Goal: Navigation & Orientation: Find specific page/section

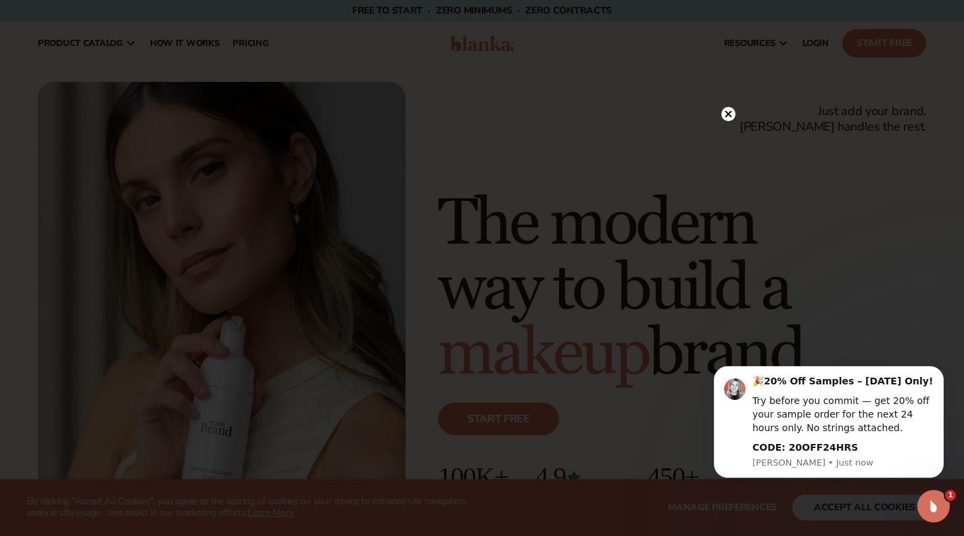
click at [726, 112] on icon at bounding box center [729, 113] width 7 height 7
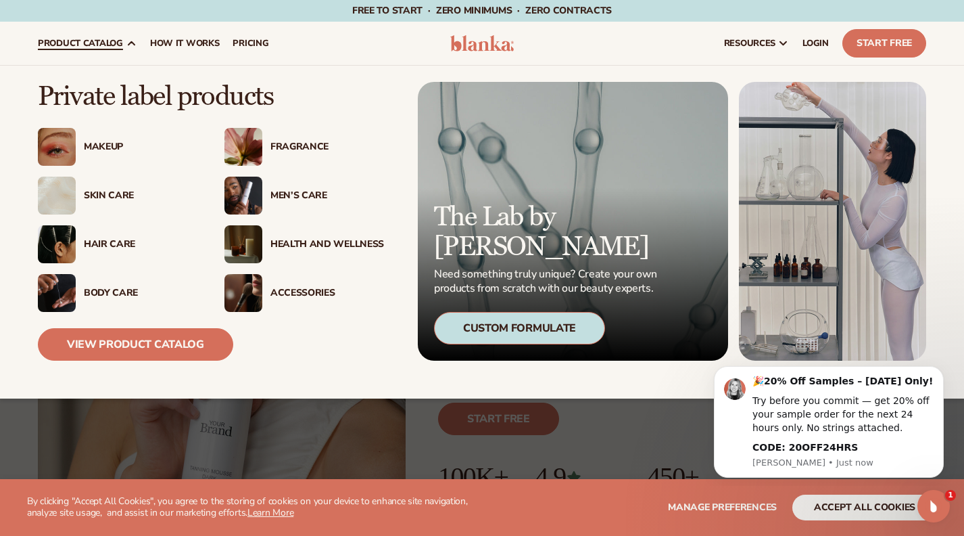
click at [287, 194] on div "Men’s Care" at bounding box center [328, 195] width 114 height 11
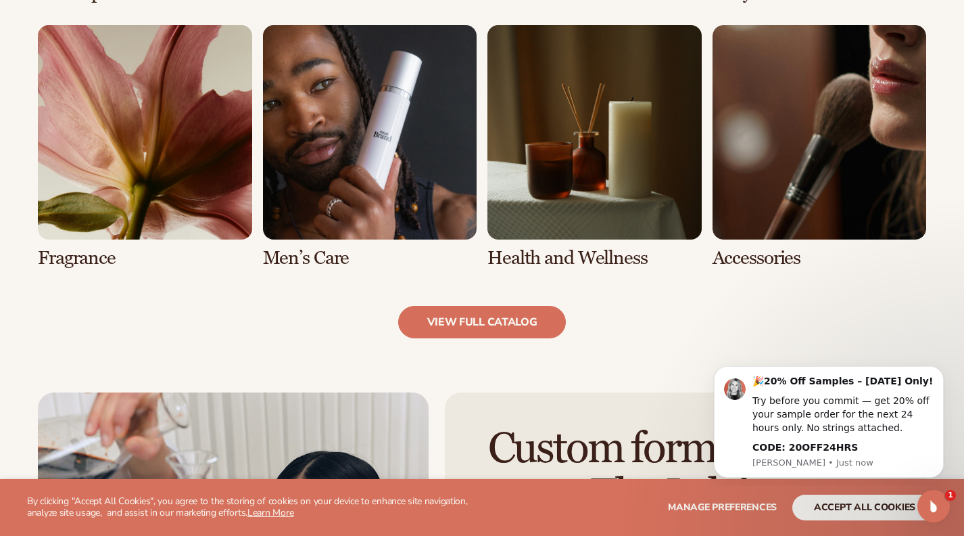
scroll to position [1249, 0]
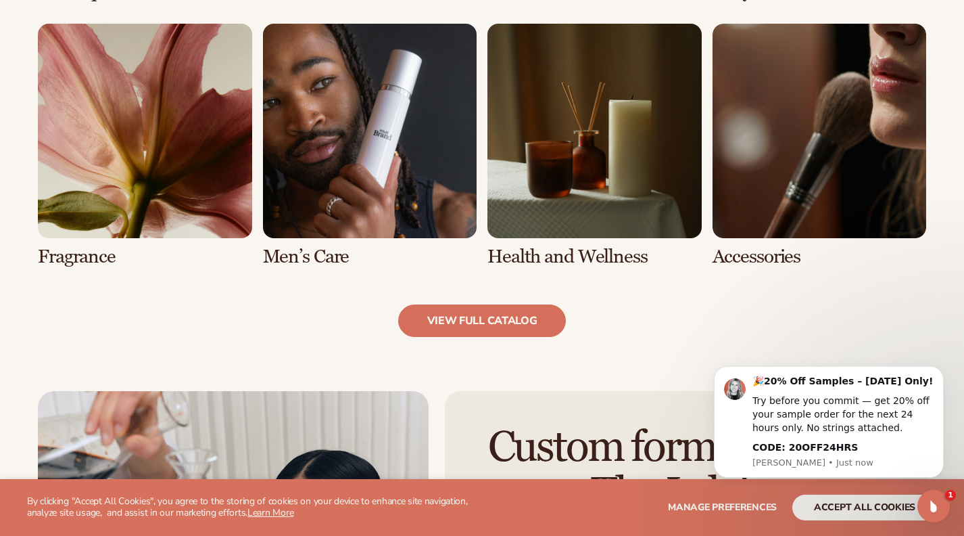
click at [327, 255] on link "6 / 8" at bounding box center [370, 145] width 214 height 243
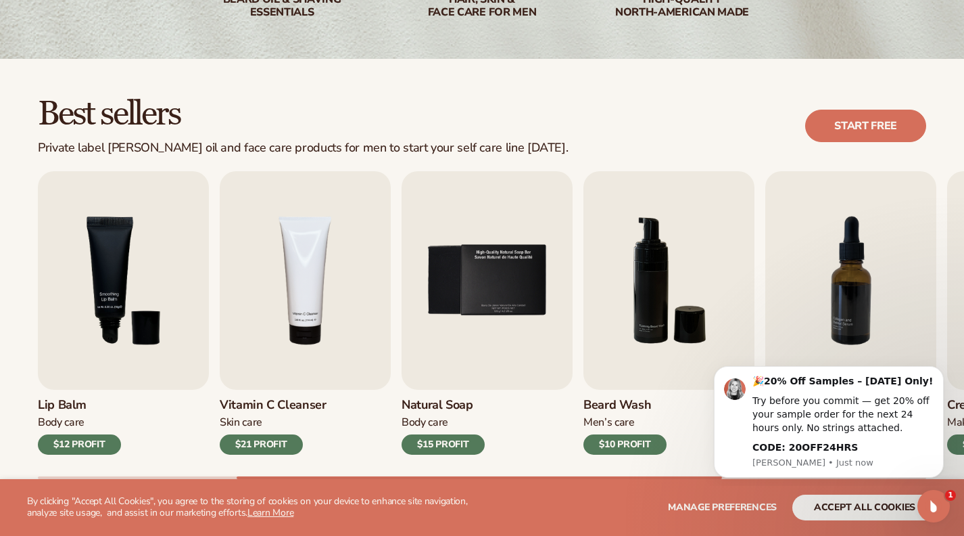
scroll to position [308, 0]
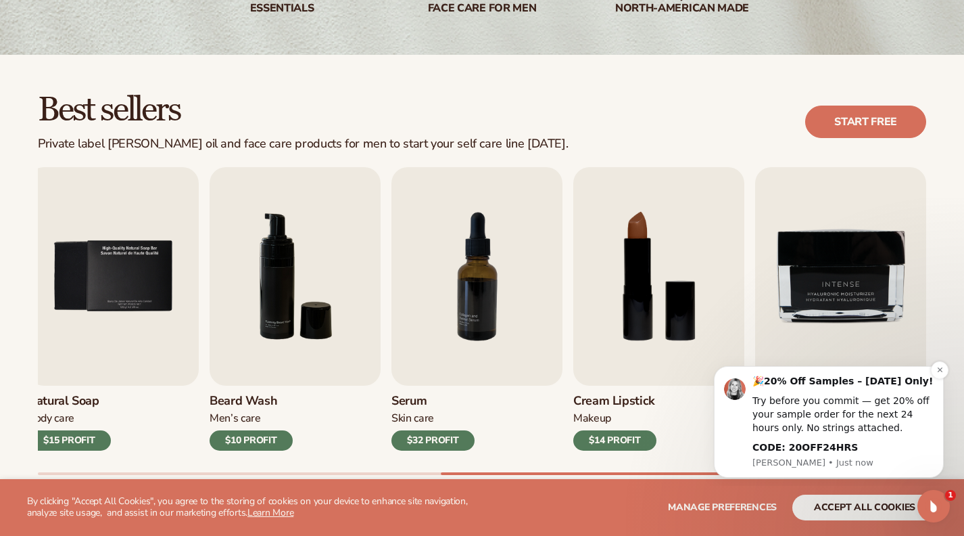
click at [935, 380] on div "🎉 20% Off Samples – Today Only! Try before you commit — get 20% off your sample…" at bounding box center [829, 422] width 230 height 112
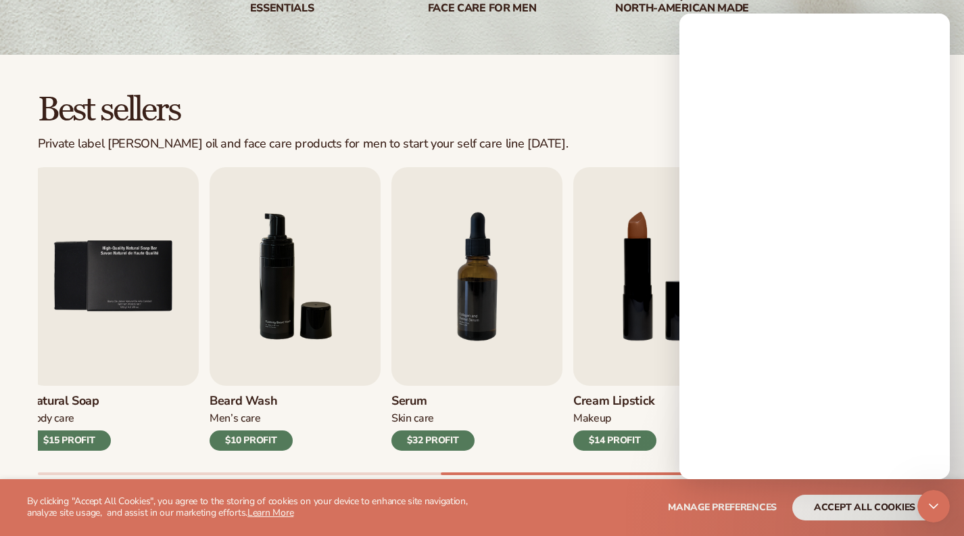
scroll to position [0, 0]
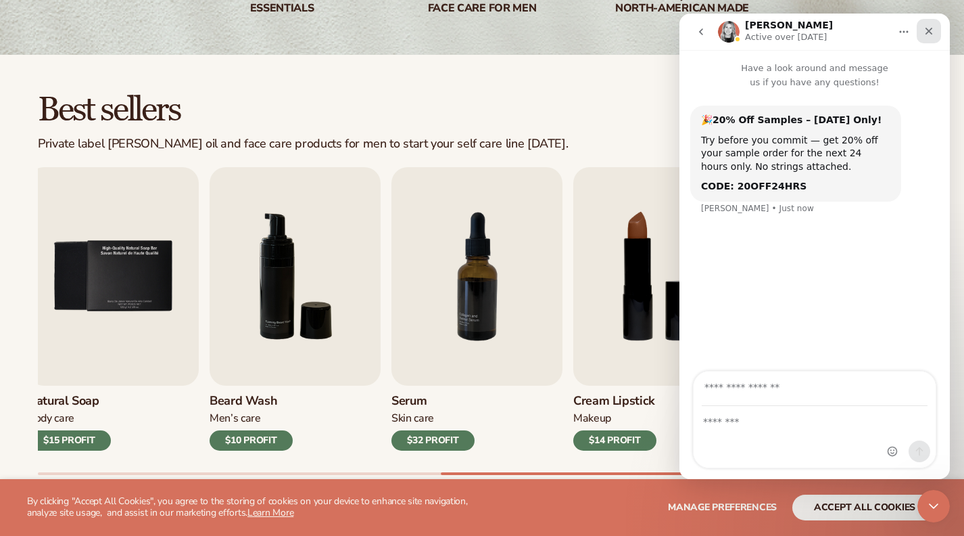
click at [928, 28] on icon "Close" at bounding box center [929, 31] width 11 height 11
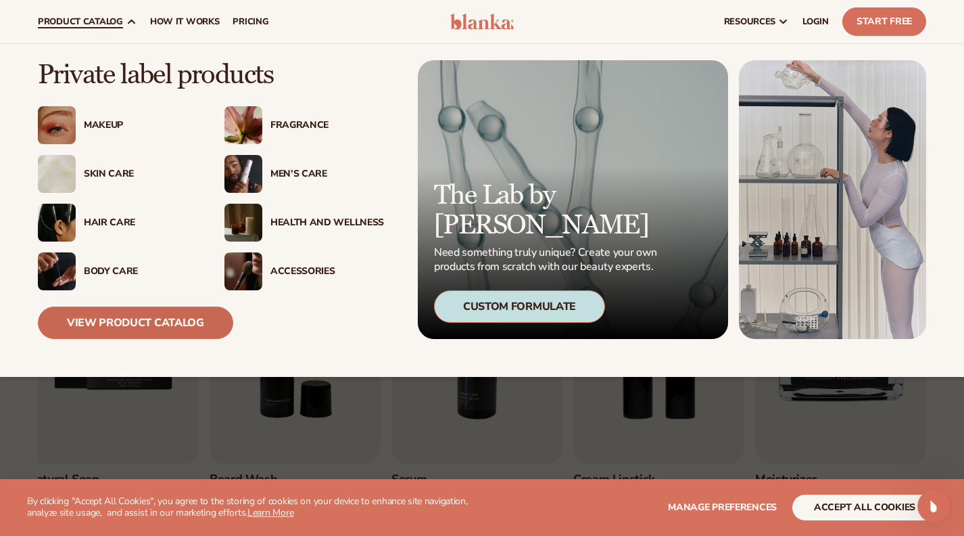
click at [155, 323] on link "View Product Catalog" at bounding box center [135, 322] width 195 height 32
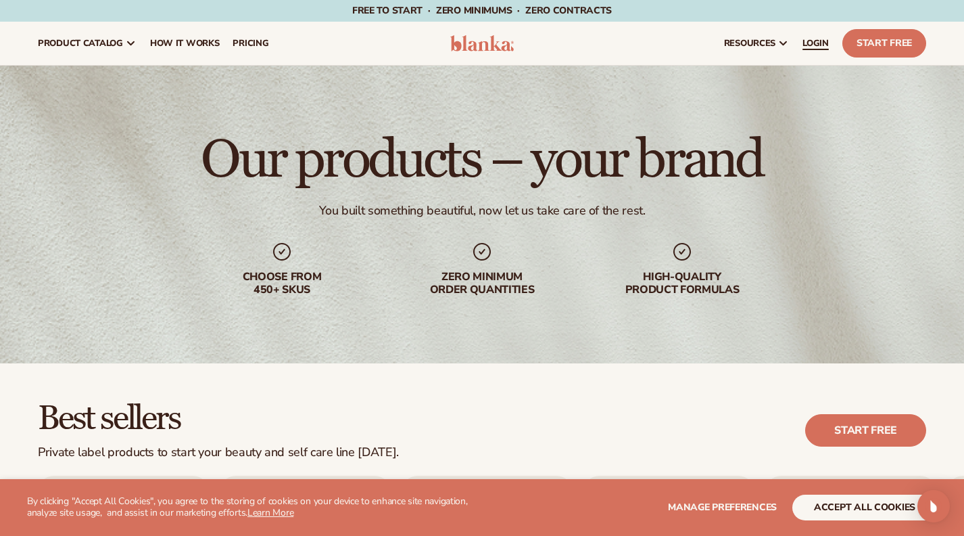
click at [816, 43] on span "LOGIN" at bounding box center [816, 43] width 26 height 11
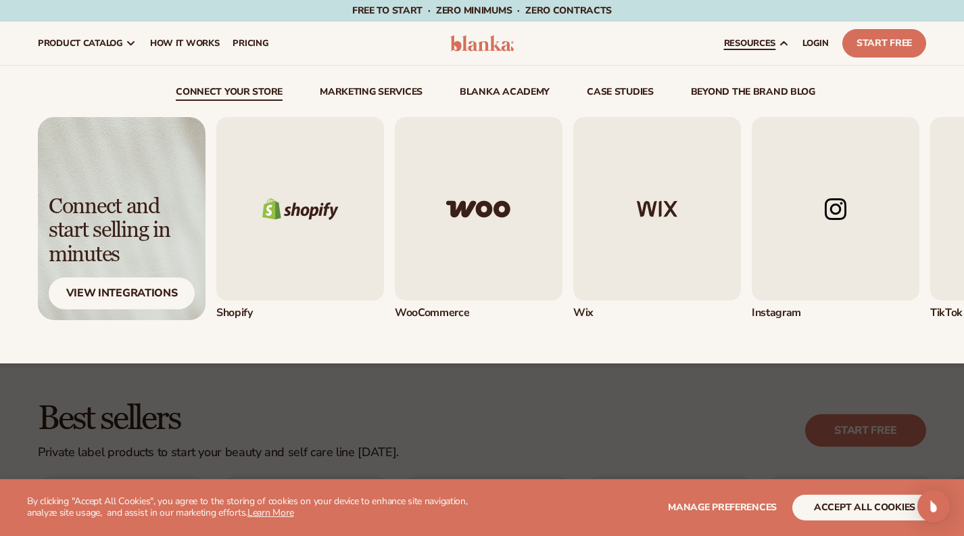
scroll to position [20, 0]
